Goal: Leave review/rating

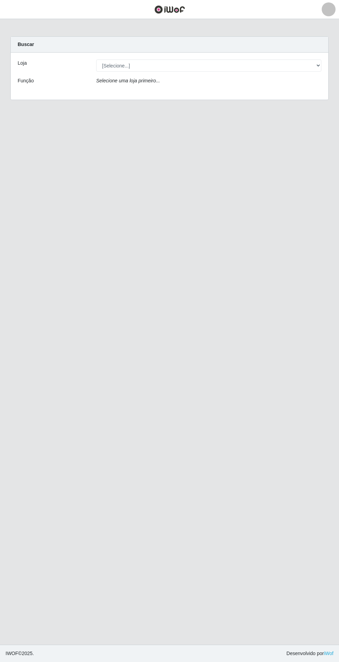
click at [291, 82] on div "Selecione uma loja primeiro..." at bounding box center [209, 82] width 236 height 10
click at [303, 65] on select "[Selecione...] Atacado Vem - Loja 31 [GEOGRAPHIC_DATA]" at bounding box center [208, 66] width 225 height 12
select select "437"
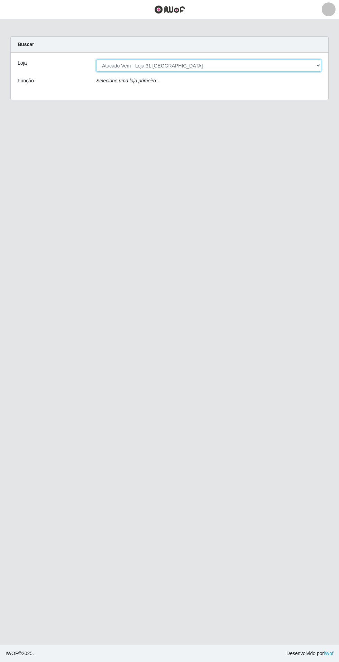
click at [96, 60] on select "[Selecione...] Atacado Vem - Loja 31 [GEOGRAPHIC_DATA]" at bounding box center [208, 66] width 225 height 12
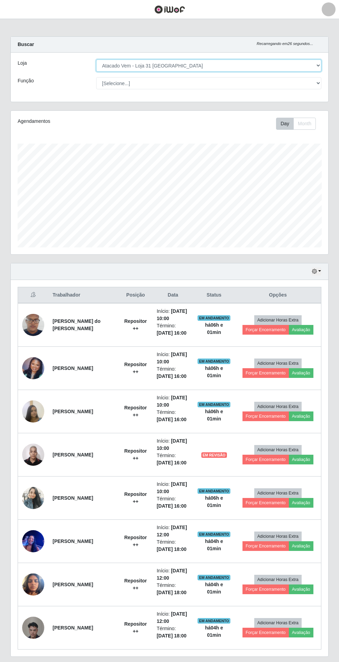
scroll to position [1, 0]
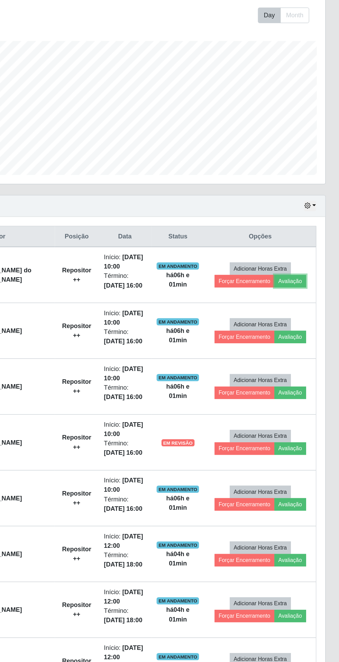
click at [309, 330] on button "Avaliação" at bounding box center [301, 329] width 25 height 10
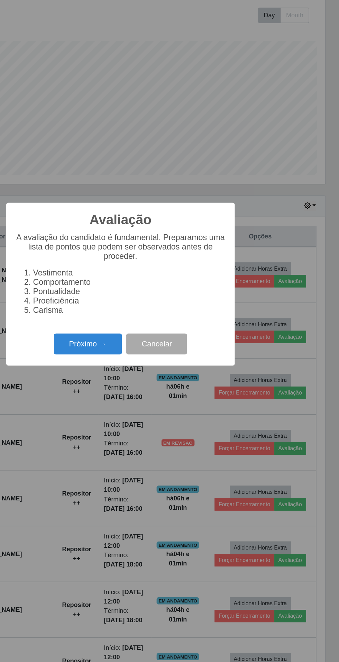
click at [130, 372] on button "Próximo →" at bounding box center [144, 377] width 53 height 16
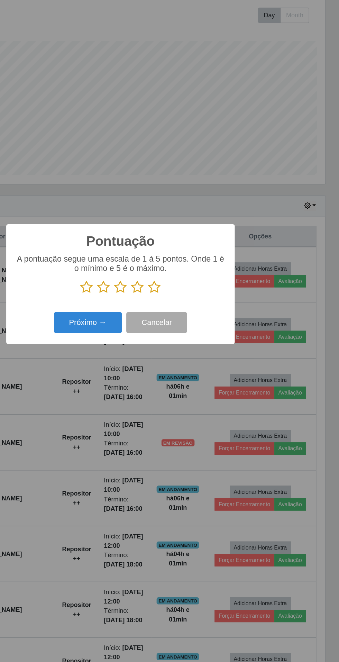
click at [200, 333] on icon at bounding box center [196, 333] width 10 height 10
click at [191, 338] on input "radio" at bounding box center [191, 338] width 0 height 0
click at [132, 365] on button "Próximo →" at bounding box center [144, 361] width 53 height 16
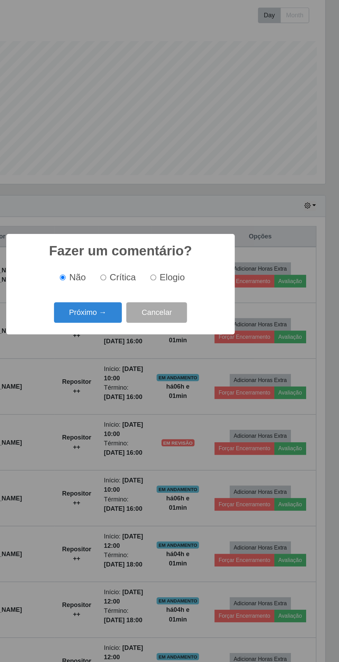
click at [129, 354] on button "Próximo →" at bounding box center [144, 353] width 53 height 16
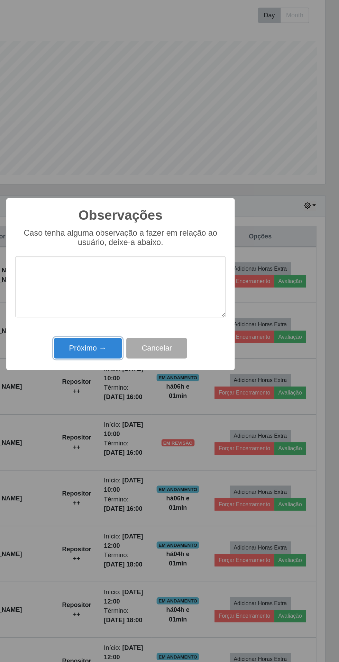
click at [133, 377] on button "Próximo →" at bounding box center [144, 381] width 53 height 16
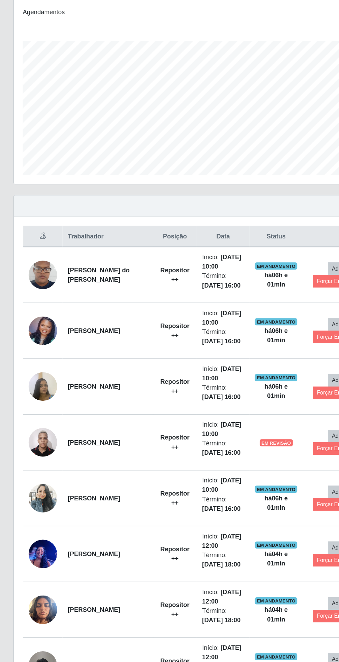
click at [24, 406] on img at bounding box center [33, 410] width 22 height 29
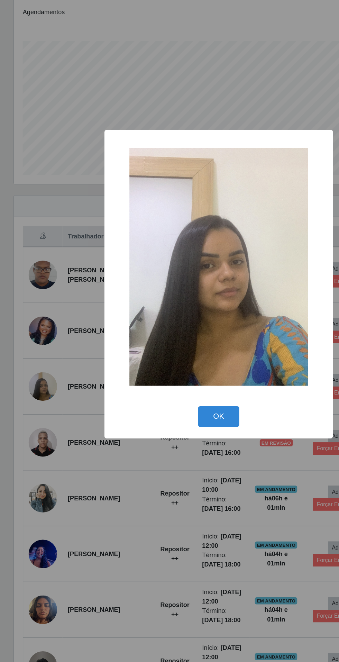
click at [123, 498] on div "× OK Cancel" at bounding box center [169, 331] width 339 height 662
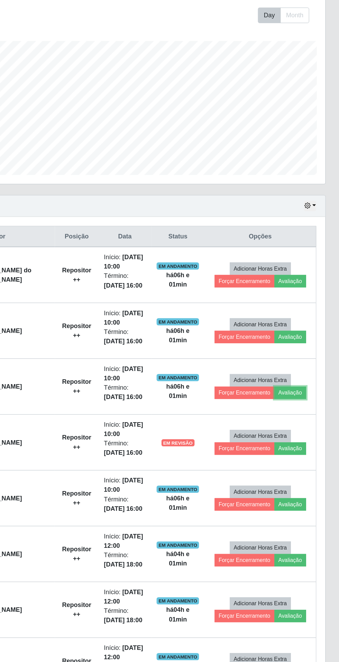
click at [305, 414] on button "Avaliação" at bounding box center [301, 415] width 25 height 10
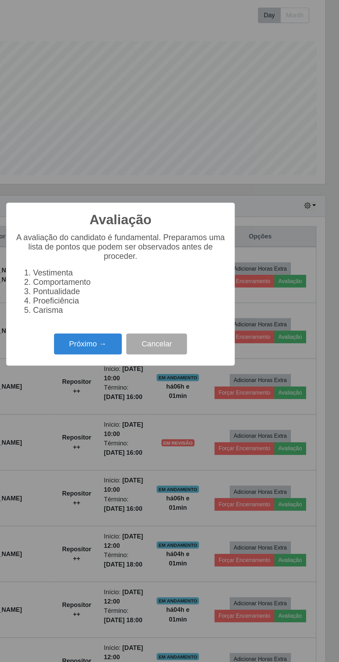
click at [140, 376] on button "Próximo →" at bounding box center [144, 377] width 53 height 16
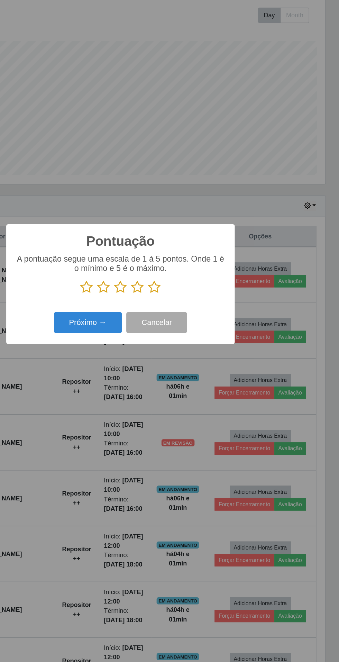
click at [194, 335] on icon at bounding box center [196, 333] width 10 height 10
click at [191, 338] on input "radio" at bounding box center [191, 338] width 0 height 0
click at [138, 357] on button "Próximo →" at bounding box center [144, 361] width 53 height 16
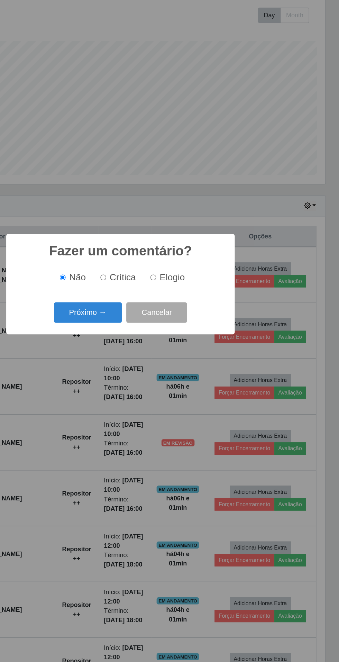
click at [149, 352] on button "Próximo →" at bounding box center [144, 353] width 53 height 16
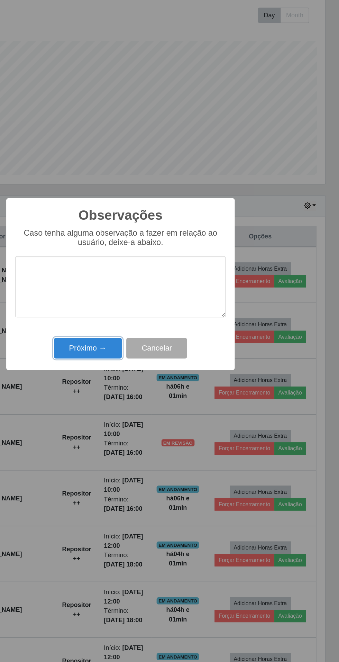
click at [138, 384] on button "Próximo →" at bounding box center [144, 381] width 53 height 16
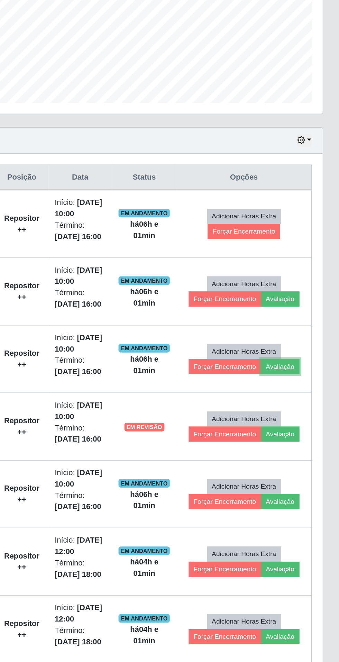
scroll to position [0, 0]
click at [304, 458] on button "Avaliação" at bounding box center [301, 460] width 25 height 10
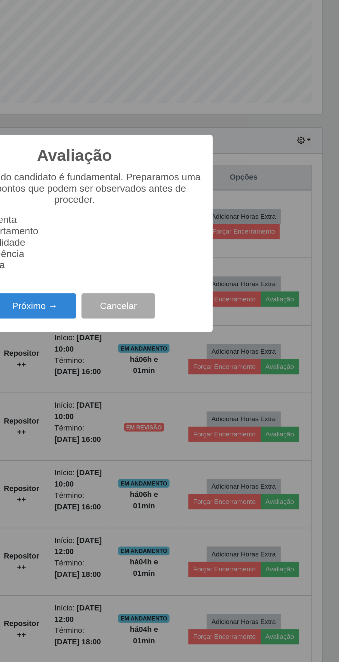
click at [141, 385] on button "Próximo →" at bounding box center [144, 377] width 53 height 16
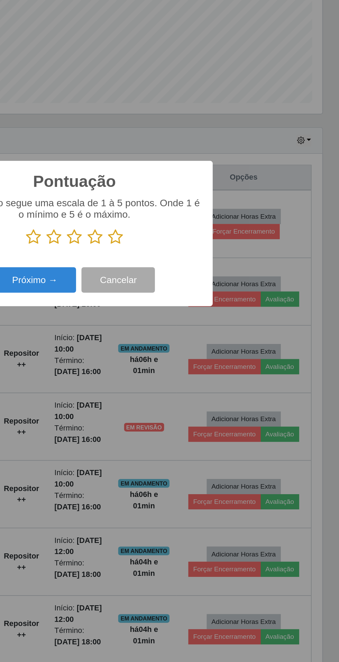
click at [194, 338] on icon at bounding box center [196, 333] width 10 height 10
click at [191, 338] on input "radio" at bounding box center [191, 338] width 0 height 0
click at [143, 369] on button "Próximo →" at bounding box center [144, 361] width 53 height 16
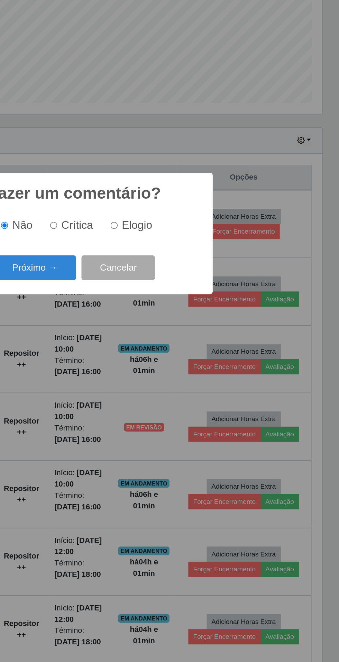
click at [150, 361] on button "Próximo →" at bounding box center [144, 353] width 53 height 16
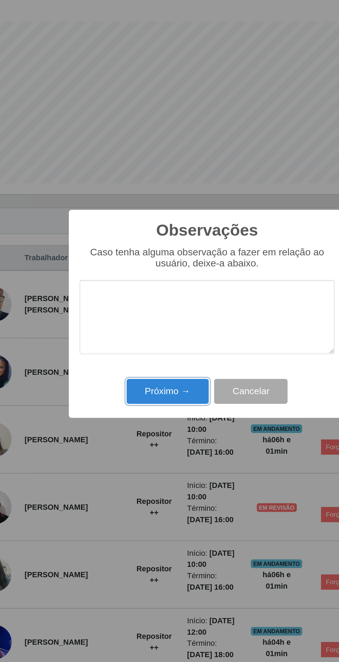
click at [146, 383] on button "Próximo →" at bounding box center [144, 381] width 53 height 16
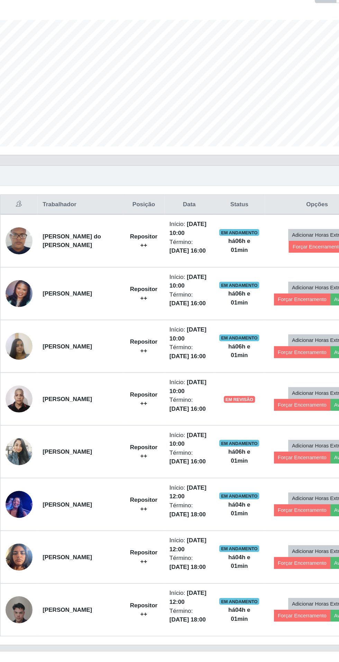
click at [43, 502] on img at bounding box center [33, 498] width 22 height 48
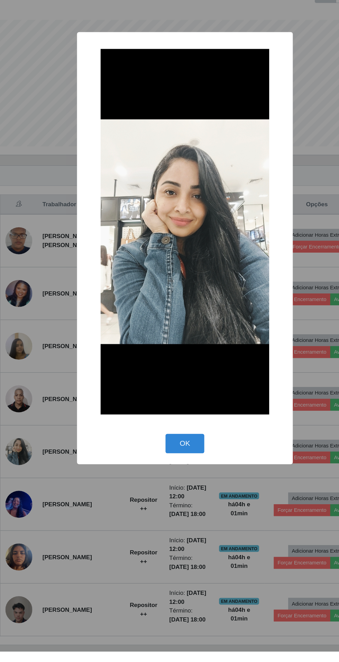
click at [124, 586] on div "× OK Cancel" at bounding box center [169, 331] width 339 height 662
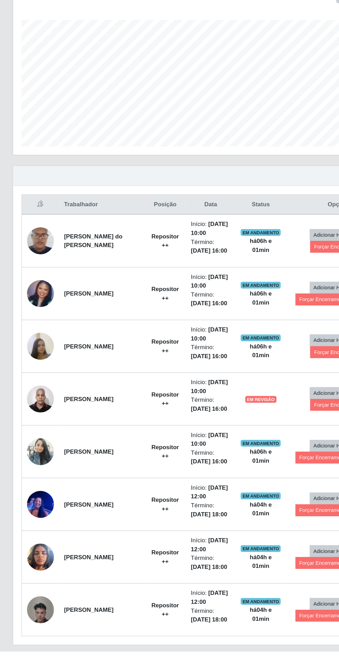
click at [33, 461] on img at bounding box center [33, 454] width 22 height 29
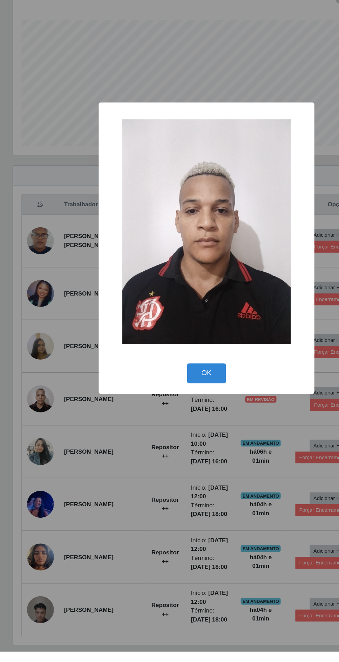
click at [140, 528] on div "× OK Cancel" at bounding box center [169, 331] width 339 height 662
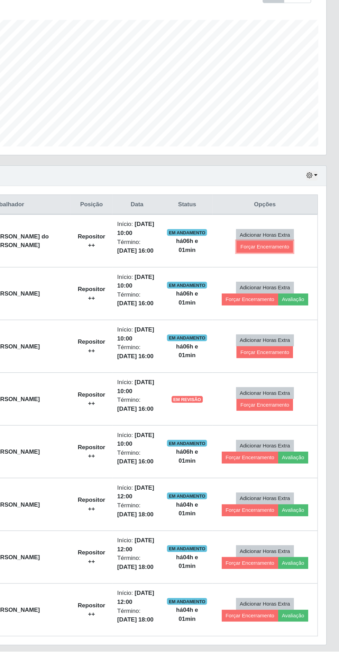
click at [284, 331] on button "Forçar Encerramento" at bounding box center [278, 330] width 46 height 10
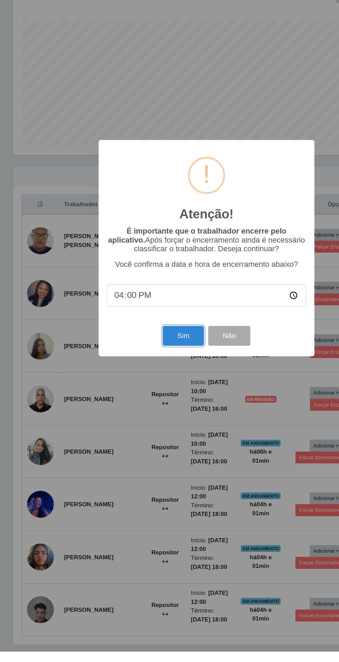
click at [148, 411] on button "Sim" at bounding box center [151, 403] width 34 height 16
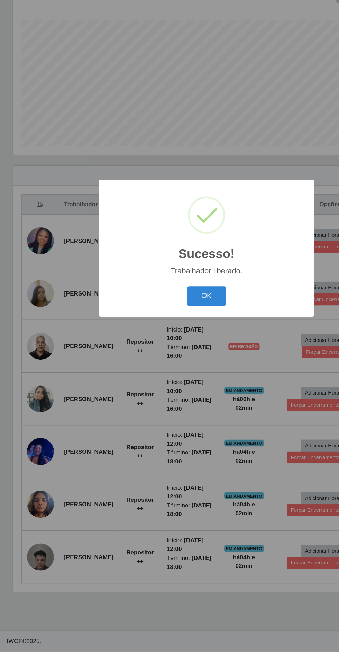
click at [166, 379] on button "OK" at bounding box center [170, 370] width 32 height 16
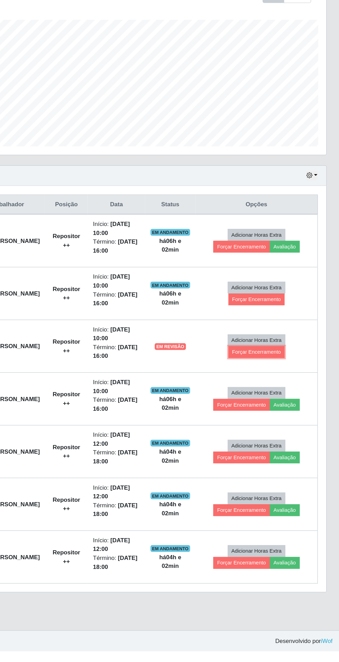
click at [289, 416] on button "Forçar Encerramento" at bounding box center [271, 416] width 46 height 10
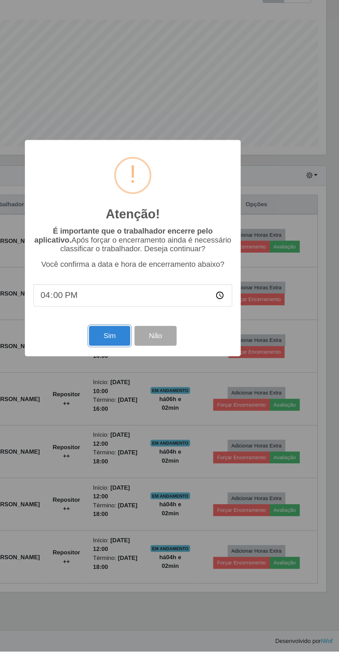
click at [149, 411] on button "Sim" at bounding box center [151, 403] width 34 height 16
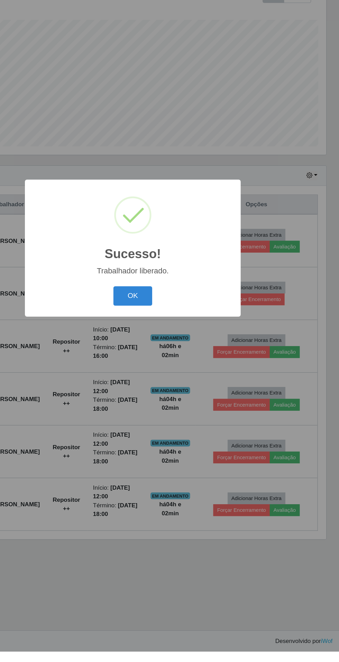
click at [180, 379] on button "OK" at bounding box center [170, 370] width 32 height 16
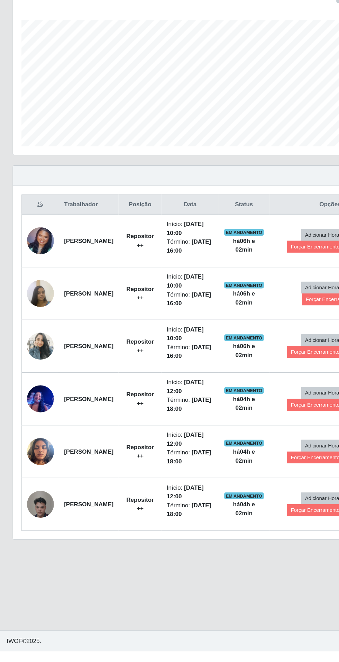
click at [34, 363] on img at bounding box center [33, 367] width 22 height 29
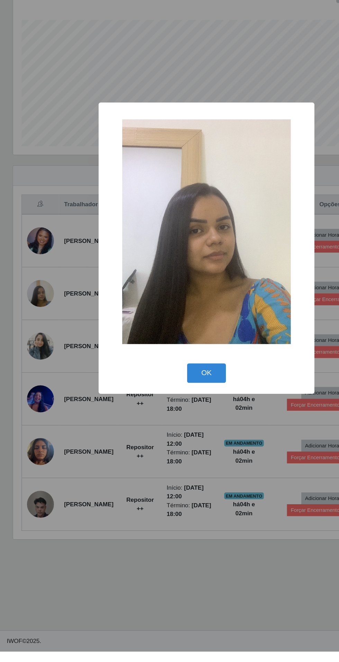
click at [173, 442] on button "OK" at bounding box center [170, 434] width 32 height 16
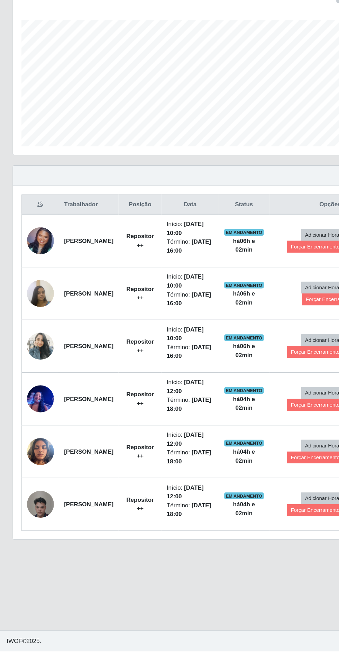
click at [29, 314] on img at bounding box center [33, 325] width 22 height 22
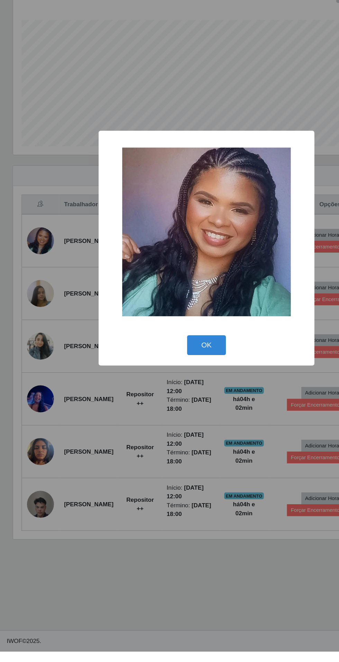
click at [129, 526] on div "× OK Cancel" at bounding box center [169, 331] width 339 height 662
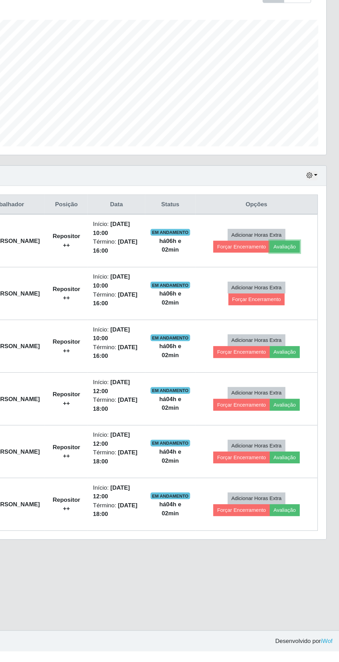
click at [307, 330] on button "Avaliação" at bounding box center [294, 330] width 25 height 10
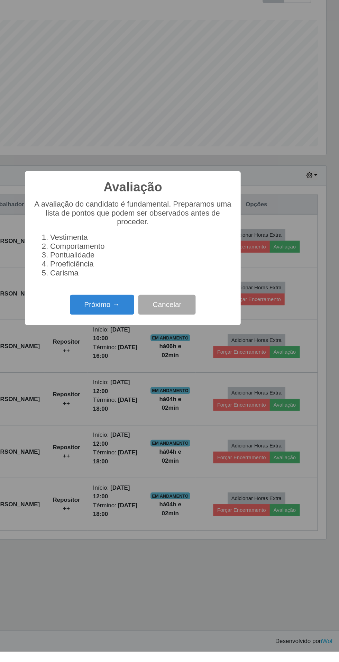
click at [147, 385] on button "Próximo →" at bounding box center [144, 377] width 53 height 16
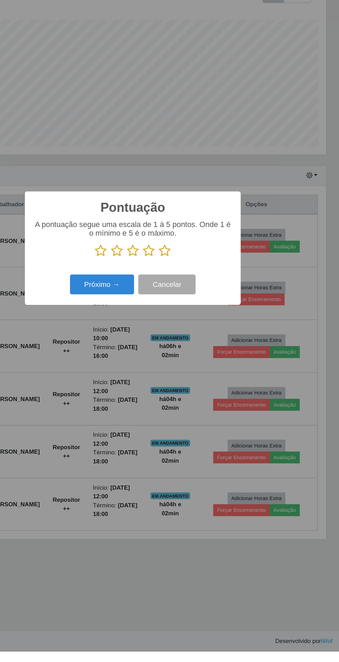
click at [208, 338] on div "A pontuação segue uma escala de 1 à 5 pontos. Onde 1 é o mínimo e 5 é o máximo." at bounding box center [169, 323] width 163 height 30
click at [197, 338] on icon at bounding box center [196, 333] width 10 height 10
click at [191, 338] on input "radio" at bounding box center [191, 338] width 0 height 0
click at [149, 369] on button "Próximo →" at bounding box center [144, 361] width 53 height 16
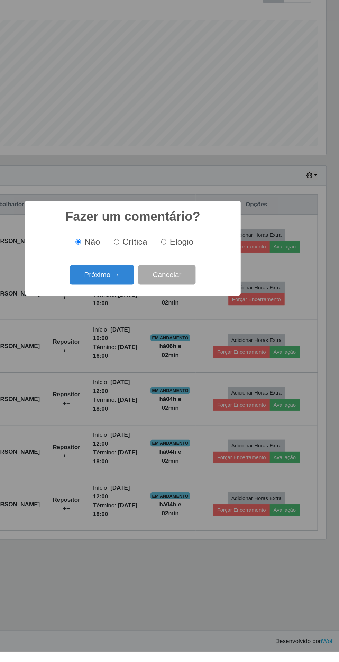
click at [148, 361] on button "Próximo →" at bounding box center [144, 353] width 53 height 16
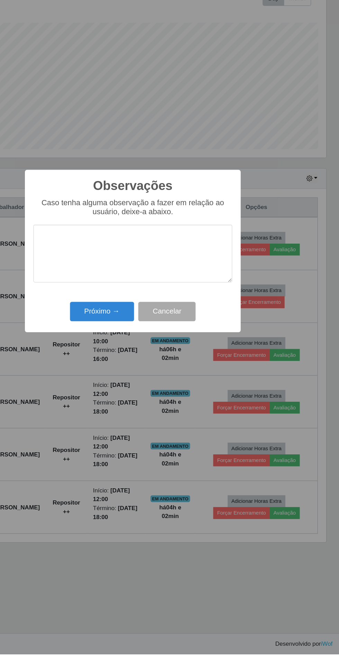
scroll to position [3, 0]
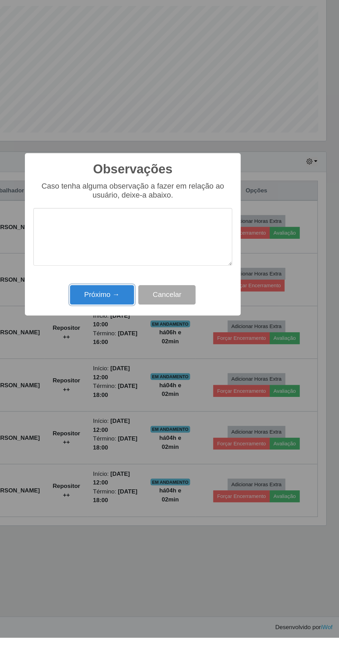
click at [149, 378] on button "Próximo →" at bounding box center [144, 381] width 53 height 16
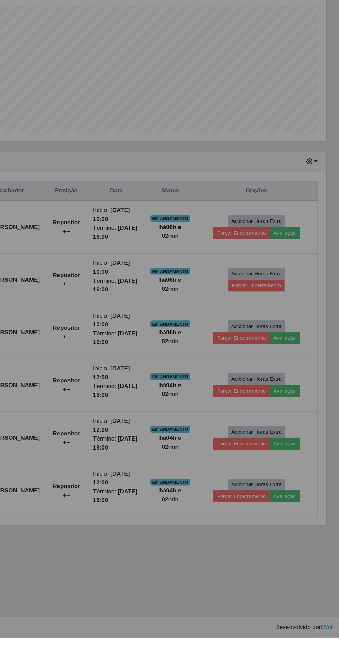
scroll to position [4, 0]
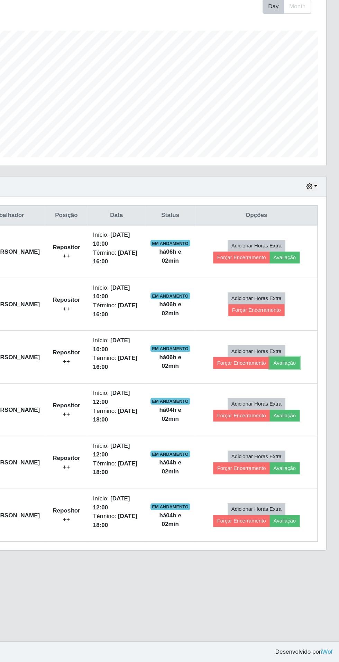
click at [300, 411] on button "Avaliação" at bounding box center [294, 416] width 25 height 10
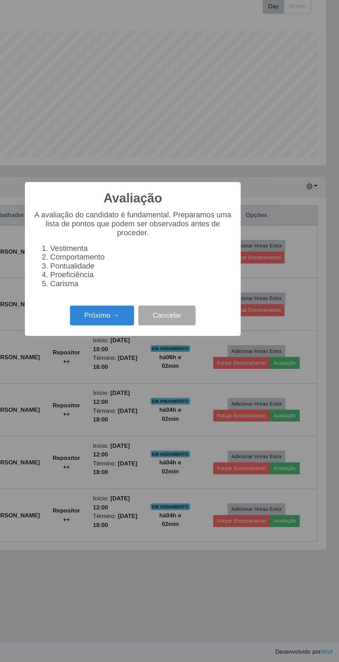
click at [143, 378] on button "Próximo →" at bounding box center [144, 377] width 53 height 16
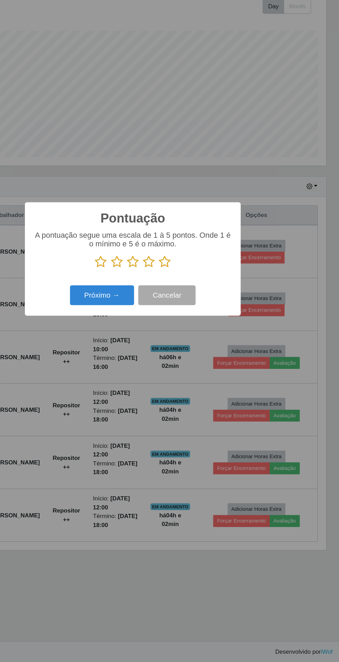
click at [211, 327] on div "A pontuação segue uma escala de 1 à 5 pontos. Onde 1 é o mínimo e 5 é o máximo." at bounding box center [169, 323] width 163 height 30
click at [200, 331] on icon at bounding box center [196, 333] width 10 height 10
click at [191, 338] on input "radio" at bounding box center [191, 338] width 0 height 0
click at [143, 361] on button "Próximo →" at bounding box center [144, 361] width 53 height 16
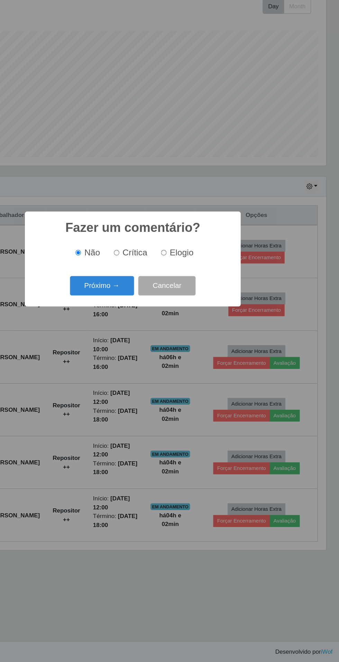
click at [146, 351] on button "Próximo →" at bounding box center [144, 353] width 53 height 16
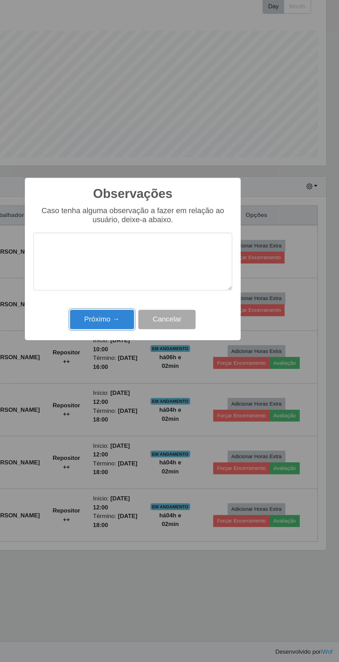
click at [145, 373] on button "Próximo →" at bounding box center [144, 381] width 53 height 16
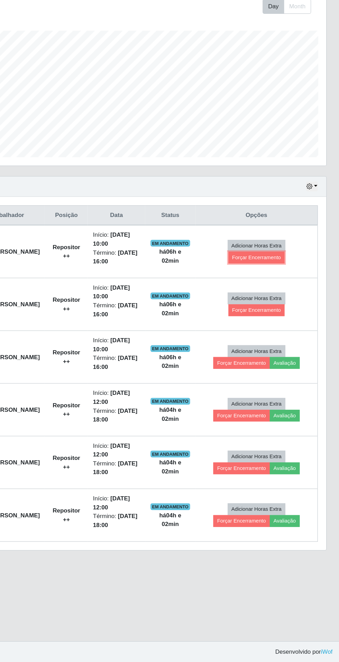
click at [289, 325] on button "Forçar Encerramento" at bounding box center [271, 330] width 46 height 10
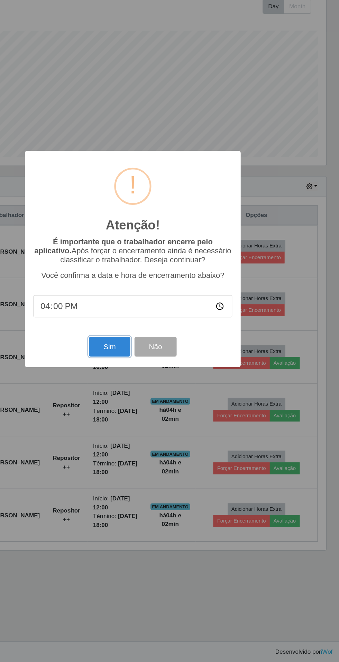
click at [146, 400] on button "Sim" at bounding box center [151, 403] width 34 height 16
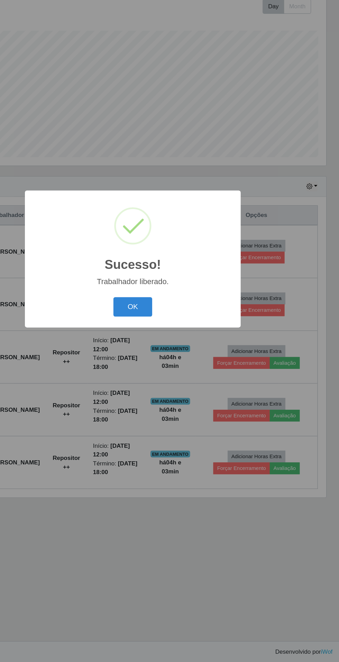
click at [171, 363] on button "OK" at bounding box center [170, 370] width 32 height 16
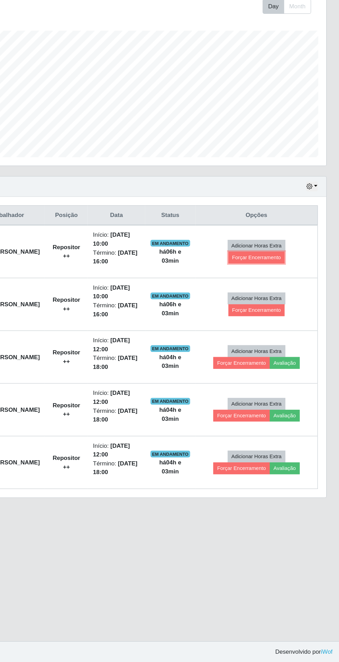
click at [285, 327] on button "Forçar Encerramento" at bounding box center [271, 330] width 46 height 10
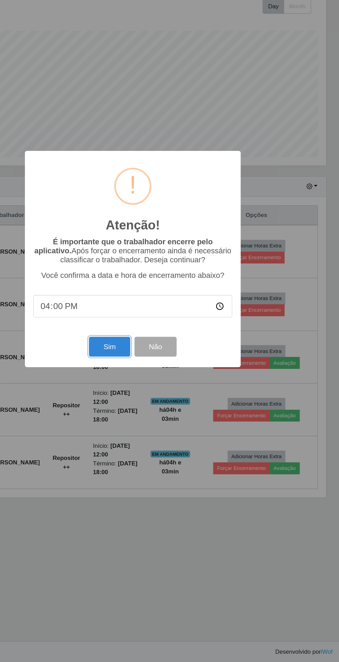
click at [151, 402] on button "Sim" at bounding box center [151, 403] width 34 height 16
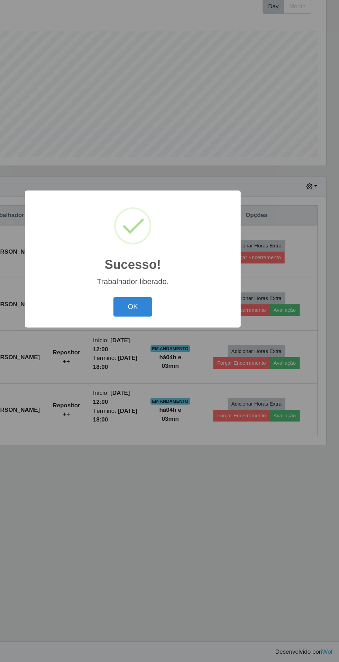
click at [178, 370] on button "OK" at bounding box center [170, 370] width 32 height 16
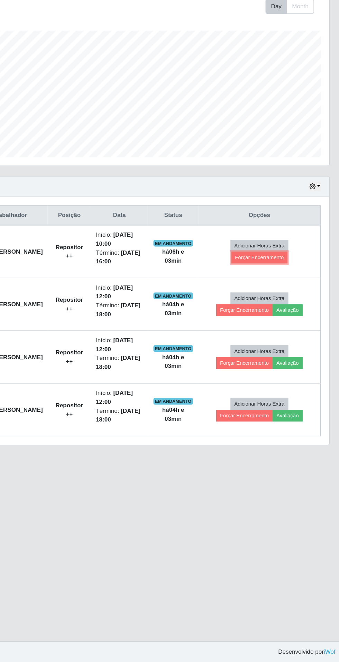
click at [293, 326] on button "Forçar Encerramento" at bounding box center [271, 330] width 46 height 10
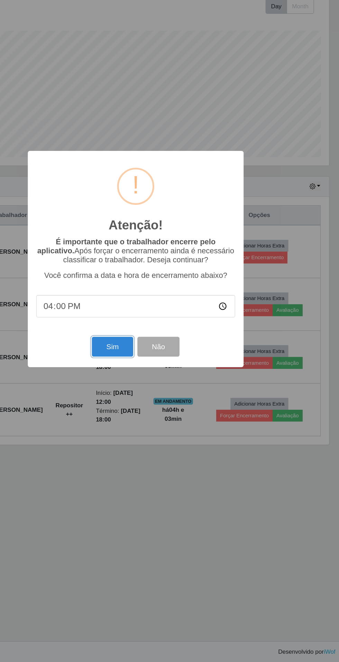
click at [152, 400] on button "Sim" at bounding box center [151, 403] width 34 height 16
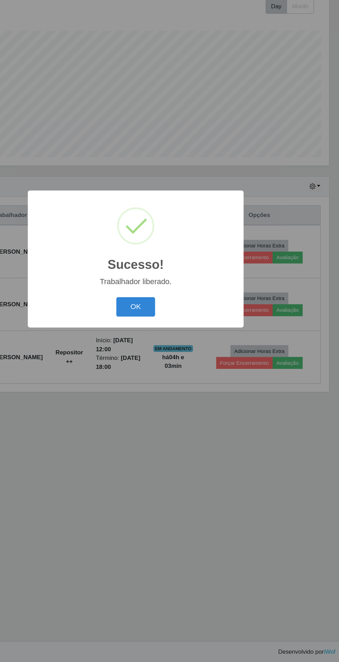
click at [176, 367] on button "OK" at bounding box center [170, 370] width 32 height 16
